Goal: Task Accomplishment & Management: Complete application form

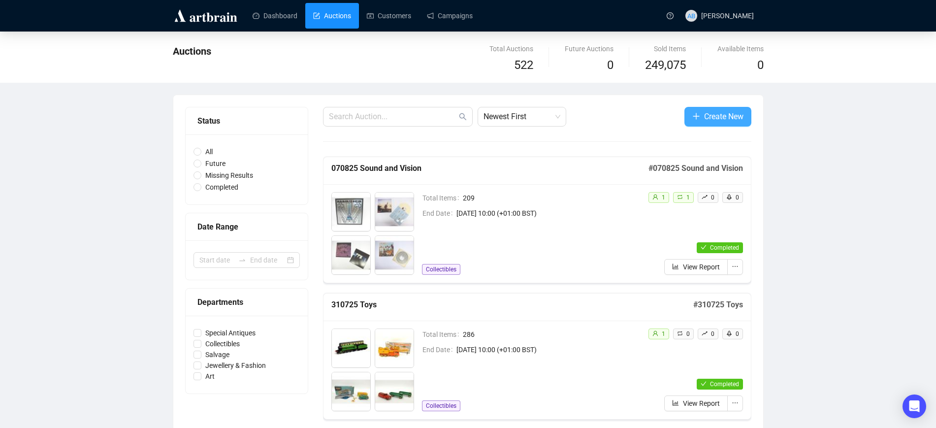
click at [695, 112] on span "button" at bounding box center [696, 116] width 8 height 12
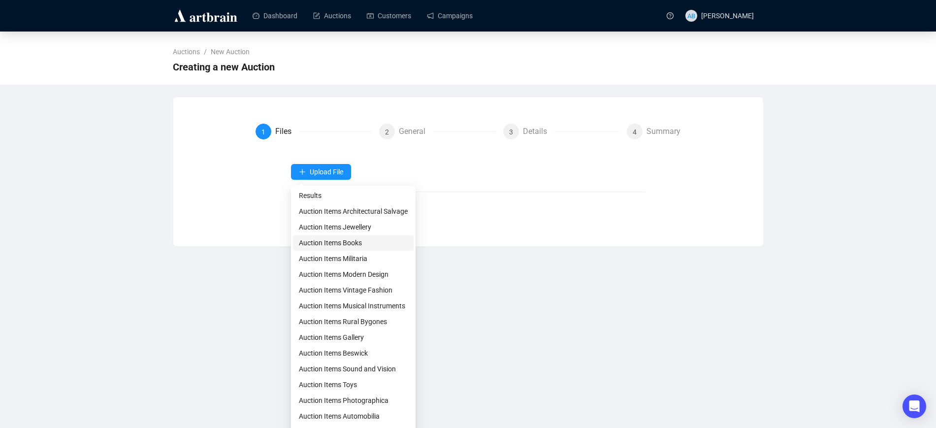
click at [357, 236] on li "Auction Items Books" at bounding box center [353, 243] width 121 height 16
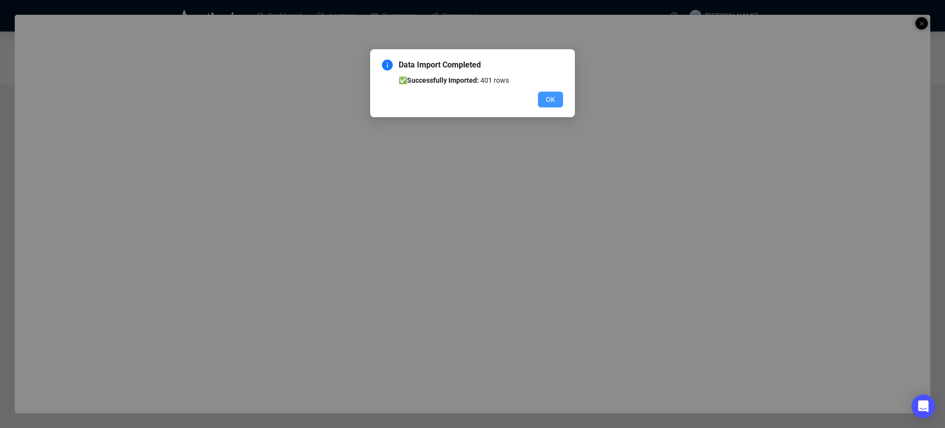
click at [554, 97] on span "OK" at bounding box center [550, 99] width 9 height 11
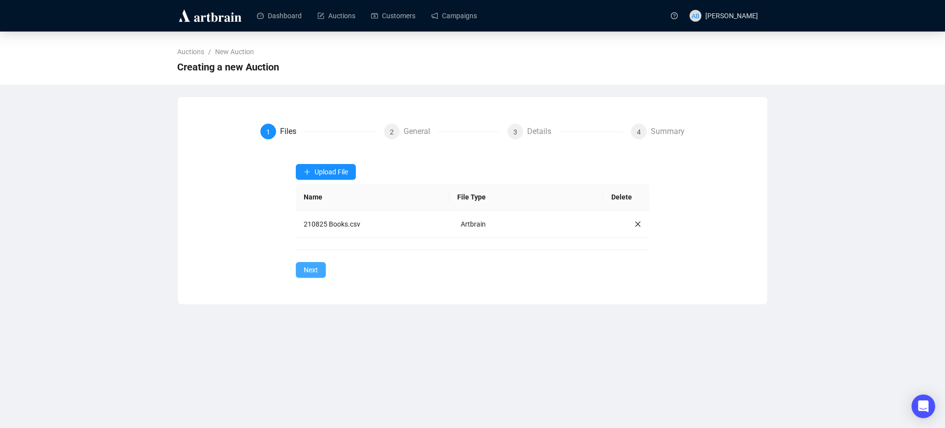
click at [313, 264] on span "Next" at bounding box center [311, 269] width 14 height 11
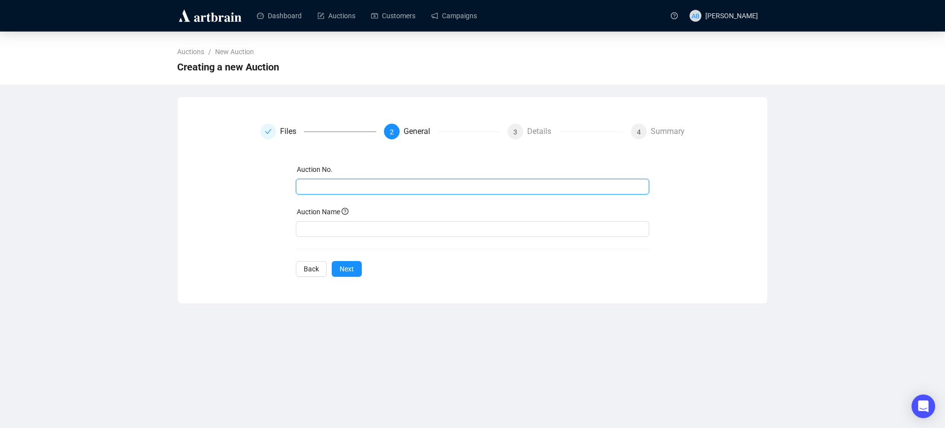
click at [326, 181] on input "text" at bounding box center [472, 186] width 340 height 11
click at [370, 185] on input "210825 Books and Ephmera" at bounding box center [472, 186] width 340 height 11
drag, startPoint x: 408, startPoint y: 189, endPoint x: 243, endPoint y: 163, distance: 167.0
click at [263, 162] on form "Files 2 General 3 Details 4 Summary Auction No. 210825 Books and Ephemera Aucti…" at bounding box center [473, 200] width 425 height 153
type input "210825 Books and Ephemera"
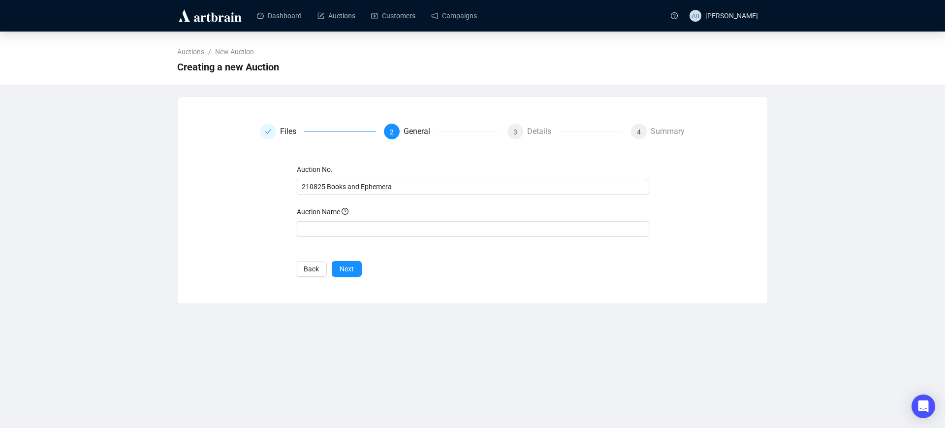
drag, startPoint x: 243, startPoint y: 163, endPoint x: 237, endPoint y: 163, distance: 6.5
click at [237, 163] on div "Files 2 General 3 Details 4 Summary Auction No. 210825 Books and Ephemera Aucti…" at bounding box center [473, 200] width 566 height 153
drag, startPoint x: 400, startPoint y: 190, endPoint x: 279, endPoint y: 186, distance: 121.2
click at [279, 186] on div "Auction No. 210825 Books and Ephemera Auction Name Back Next" at bounding box center [473, 220] width 425 height 113
click at [359, 230] on input "text" at bounding box center [473, 229] width 354 height 16
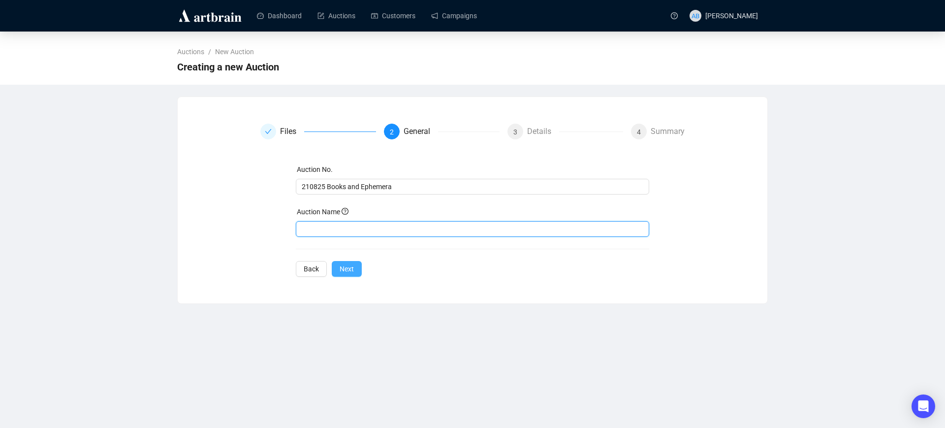
paste input "210825 Books and Ephemera"
type input "210825 Books and Ephemera"
click at [354, 270] on button "Next" at bounding box center [347, 269] width 30 height 16
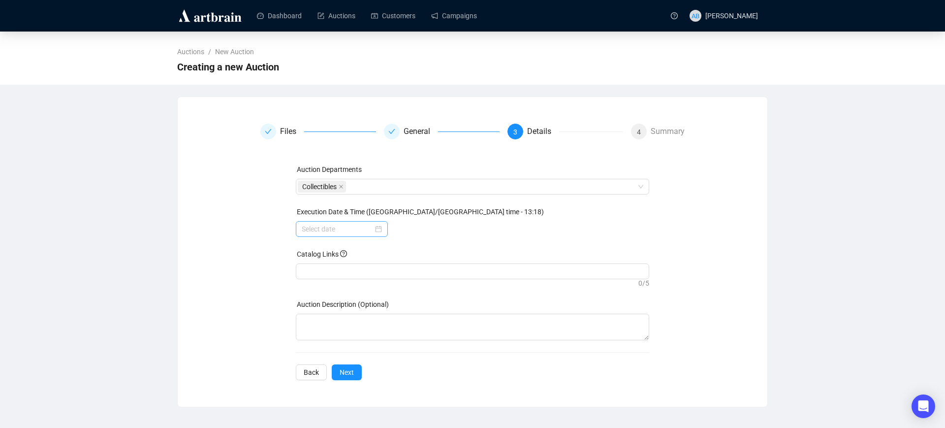
click at [382, 230] on div at bounding box center [342, 229] width 80 height 11
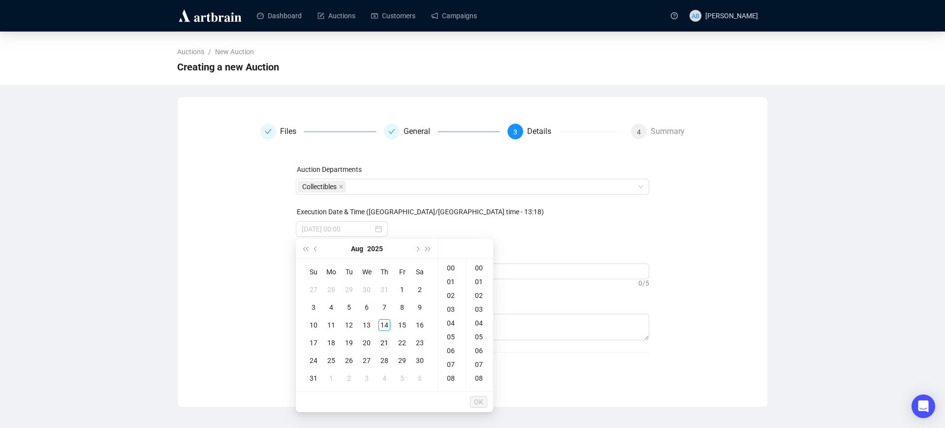
click at [386, 343] on div "21" at bounding box center [385, 343] width 12 height 12
click at [450, 343] on div "10" at bounding box center [452, 344] width 24 height 14
type input "[DATE] 10:00"
click at [481, 399] on span "OK" at bounding box center [478, 401] width 9 height 19
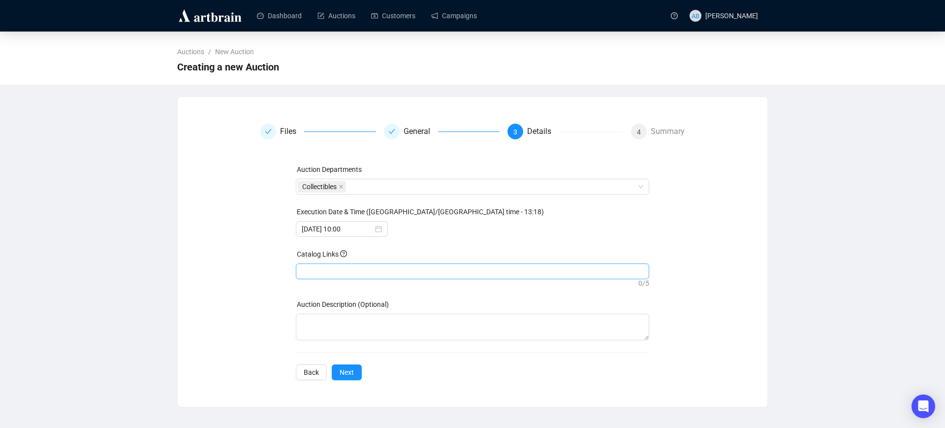
click at [368, 277] on div at bounding box center [473, 271] width 350 height 14
paste input "[URL][DOMAIN_NAME]"
type input "[URL][DOMAIN_NAME]"
click at [348, 371] on div "Auction Departments Collectibles Execution Date & Time ([GEOGRAPHIC_DATA]/[GEOG…" at bounding box center [473, 272] width 354 height 216
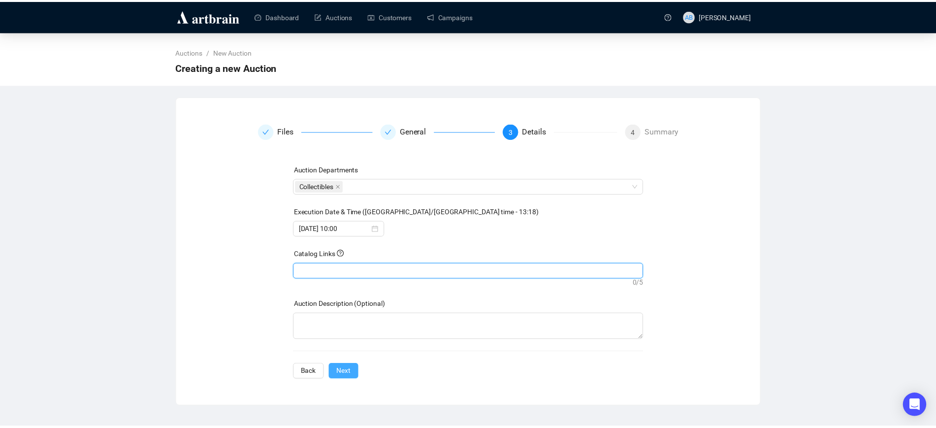
scroll to position [0, 0]
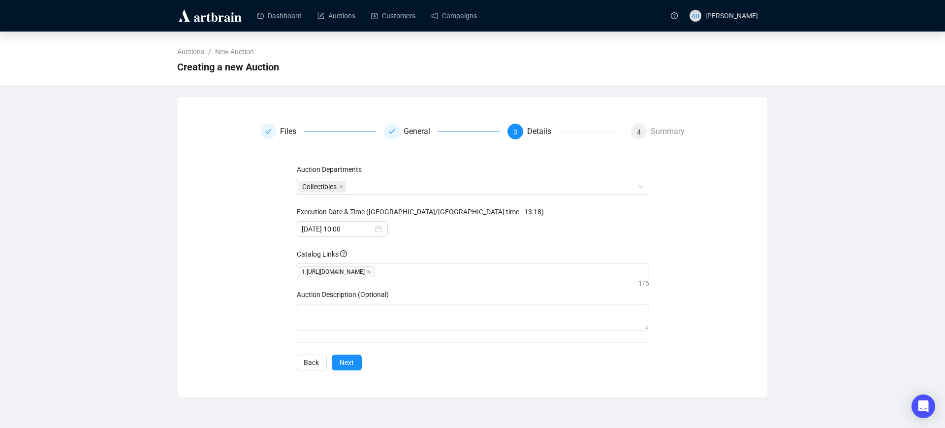
click at [350, 382] on div "Files General 3 Details 4 Summary Auction Departments Collectibles Execution Da…" at bounding box center [473, 247] width 590 height 270
click at [350, 368] on span "Next" at bounding box center [347, 362] width 14 height 11
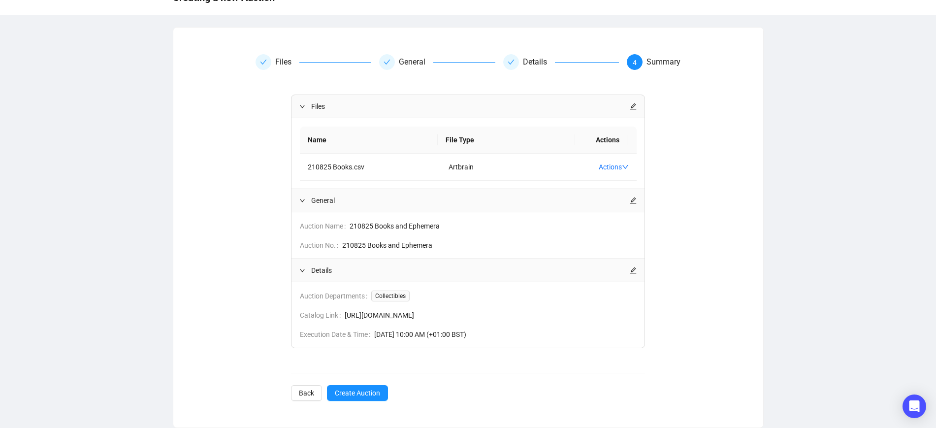
scroll to position [80, 0]
click at [359, 392] on span "Create Auction" at bounding box center [357, 393] width 45 height 11
